Goal: Task Accomplishment & Management: Complete application form

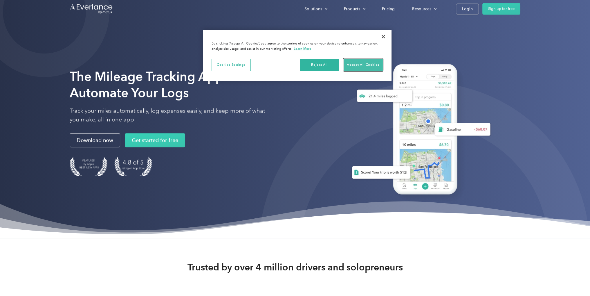
click at [371, 62] on button "Accept All Cookies" at bounding box center [363, 65] width 39 height 12
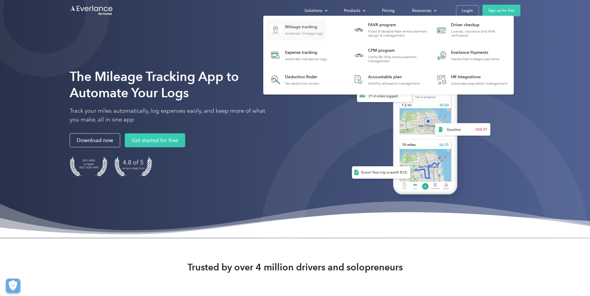
click at [301, 30] on div "Mileage tracking Automatic mileage logs" at bounding box center [304, 29] width 38 height 11
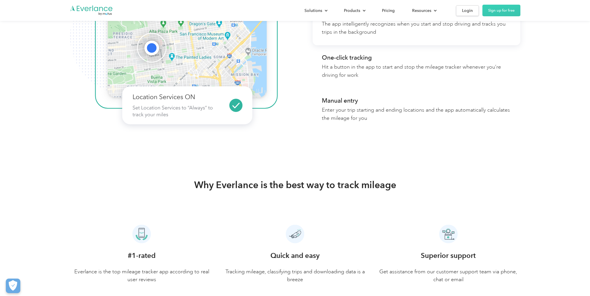
scroll to position [2585, 0]
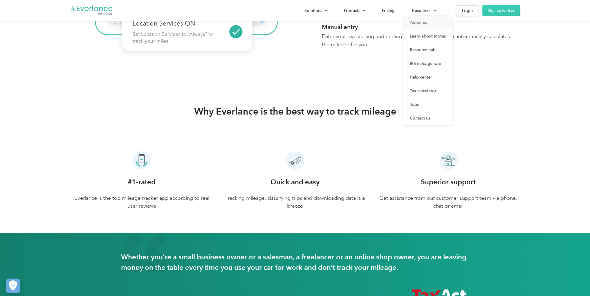
click at [422, 24] on link "About us" at bounding box center [428, 23] width 49 height 14
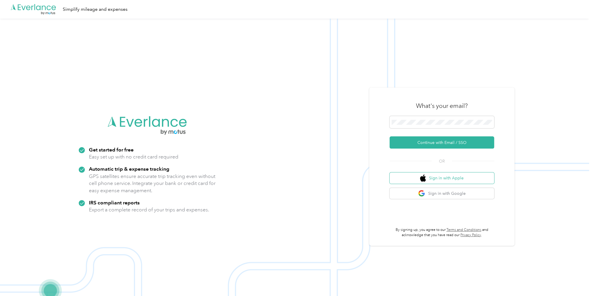
click at [456, 176] on button "Sign in with Apple" at bounding box center [441, 177] width 105 height 11
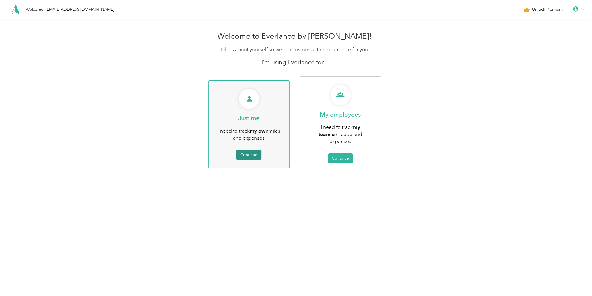
click at [248, 150] on button "Continue" at bounding box center [248, 155] width 25 height 10
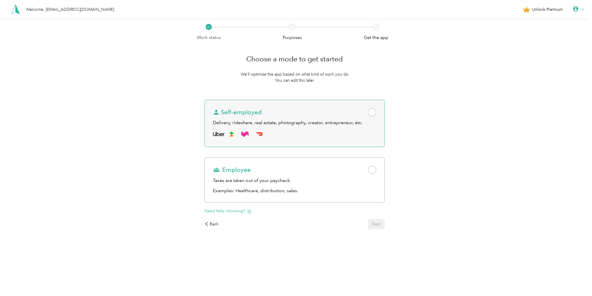
click at [371, 112] on span at bounding box center [372, 112] width 8 height 8
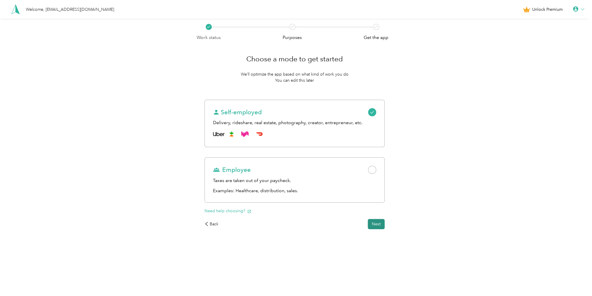
click at [378, 224] on button "Next" at bounding box center [376, 224] width 17 height 10
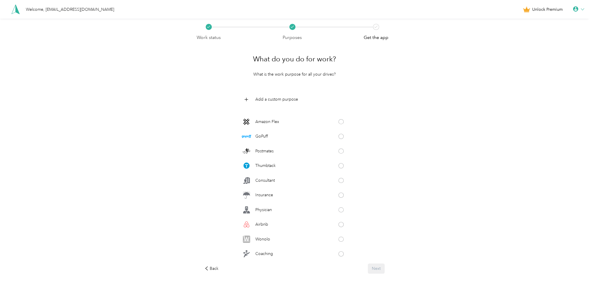
scroll to position [145, 0]
click at [265, 178] on p "Consultant" at bounding box center [264, 176] width 19 height 6
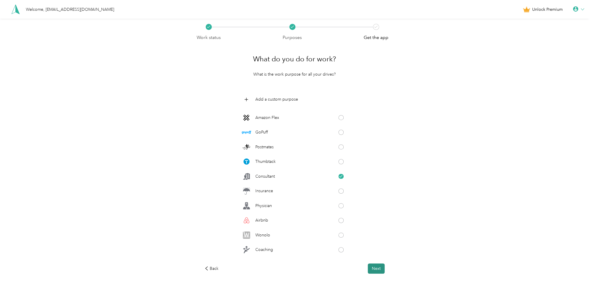
click at [379, 271] on button "Next" at bounding box center [376, 268] width 17 height 10
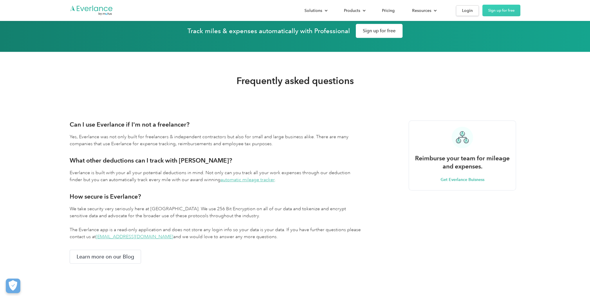
scroll to position [1056, 0]
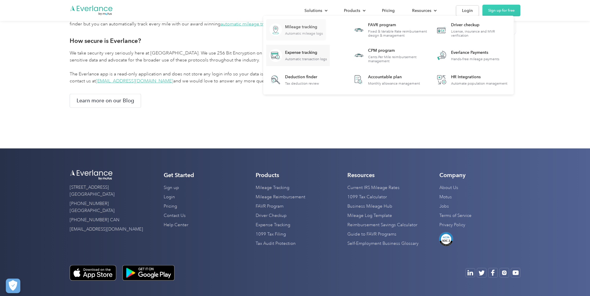
click at [310, 30] on div "Mileage tracking Automatic mileage logs" at bounding box center [304, 29] width 38 height 11
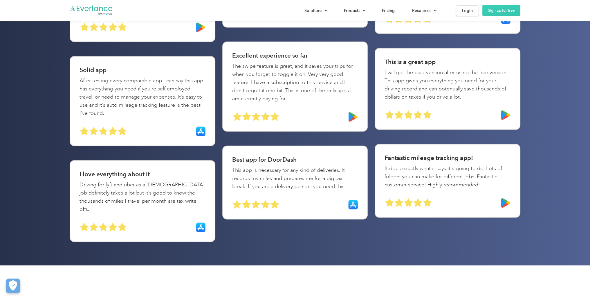
scroll to position [1946, 0]
